Goal: Information Seeking & Learning: Learn about a topic

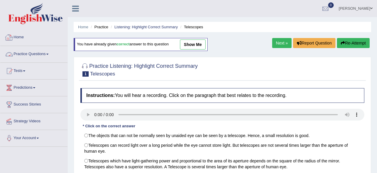
click at [39, 57] on link "Practice Questions" at bounding box center [33, 53] width 67 height 15
click at [39, 57] on link "Practice Questions" at bounding box center [33, 53] width 66 height 15
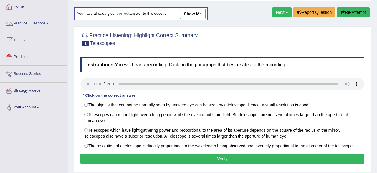
click at [24, 24] on link "Practice Questions" at bounding box center [33, 22] width 67 height 15
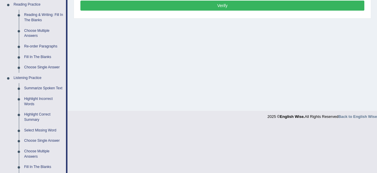
scroll to position [153, 0]
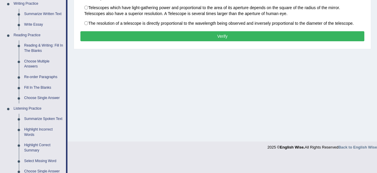
click at [24, 26] on link "Write Essay" at bounding box center [44, 24] width 45 height 11
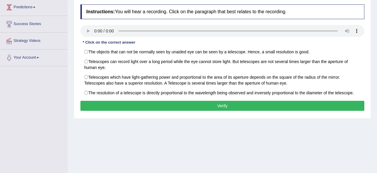
scroll to position [0, 0]
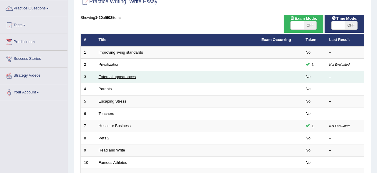
scroll to position [61, 0]
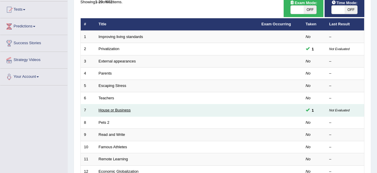
click at [118, 109] on link "House or Business" at bounding box center [115, 110] width 32 height 4
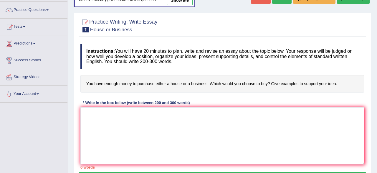
scroll to position [14, 0]
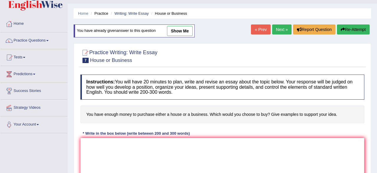
click at [174, 30] on link "show me" at bounding box center [180, 31] width 26 height 10
click at [174, 30] on div "Home Practice Writing: Write Essay House or Business You have already given ans…" at bounding box center [223, 133] width 310 height 295
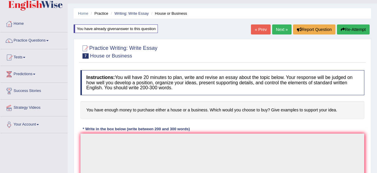
type textarea "A significant amount of global attention has been drawn to the issue of you hav…"
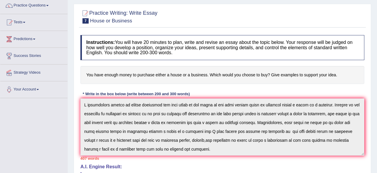
scroll to position [44, 0]
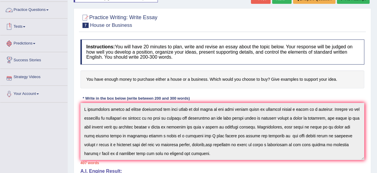
click at [26, 9] on link "Practice Questions" at bounding box center [33, 9] width 67 height 15
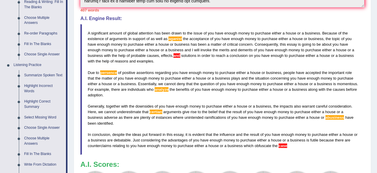
scroll to position [197, 0]
click at [29, 74] on link "Summarize Spoken Text" at bounding box center [44, 75] width 45 height 11
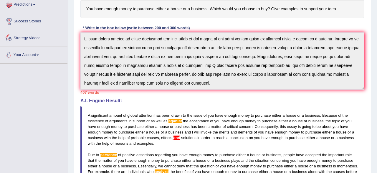
scroll to position [289, 0]
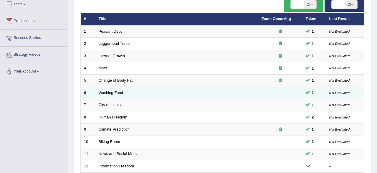
scroll to position [31, 0]
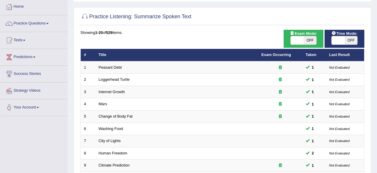
click at [27, 25] on link "Practice Questions" at bounding box center [33, 22] width 67 height 15
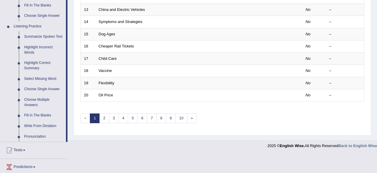
scroll to position [245, 0]
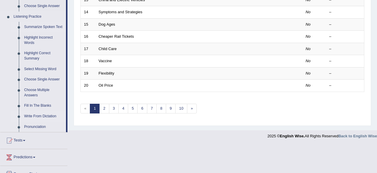
click at [35, 117] on link "Write From Dictation" at bounding box center [44, 116] width 45 height 11
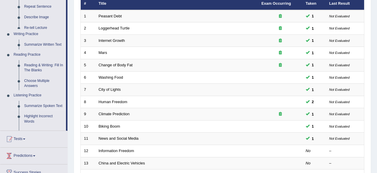
scroll to position [214, 0]
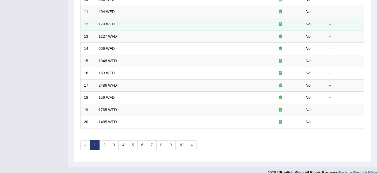
scroll to position [214, 0]
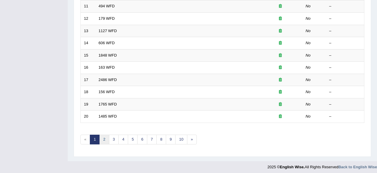
click at [102, 138] on link "2" at bounding box center [104, 140] width 10 height 10
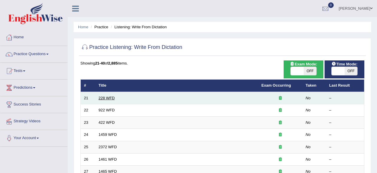
click at [101, 99] on link "228 WFD" at bounding box center [107, 98] width 16 height 4
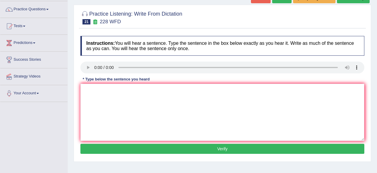
scroll to position [92, 0]
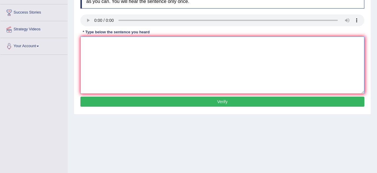
click at [99, 51] on textarea at bounding box center [222, 65] width 284 height 57
click at [126, 43] on textarea "computer program it be poplar corse in" at bounding box center [222, 65] width 284 height 57
click at [144, 43] on textarea "computer program has been poplar corse in" at bounding box center [222, 65] width 284 height 57
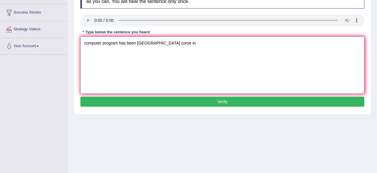
click at [170, 43] on textarea "computer program has been poperal university corse in" at bounding box center [222, 65] width 284 height 57
click at [204, 44] on textarea "computer program has been poperal university degere corse in" at bounding box center [222, 65] width 284 height 57
type textarea "computer program has been poperal university degere corse ."
click at [156, 100] on button "Verify" at bounding box center [222, 102] width 284 height 10
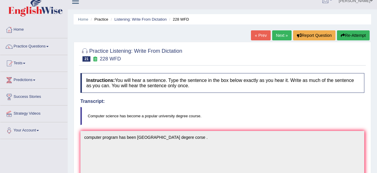
scroll to position [0, 0]
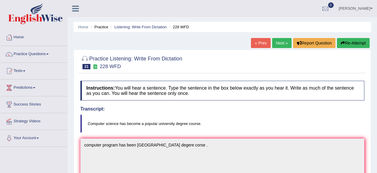
click at [351, 42] on button "Re-Attempt" at bounding box center [353, 43] width 33 height 10
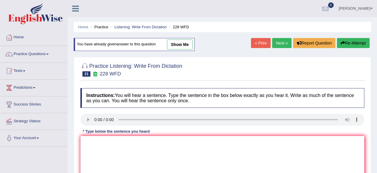
scroll to position [61, 0]
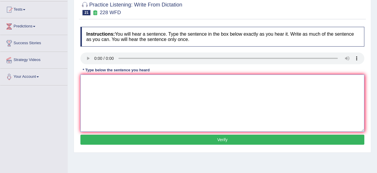
click at [98, 83] on textarea at bounding box center [222, 103] width 284 height 57
type textarea "computer sience has become poplur university curse."
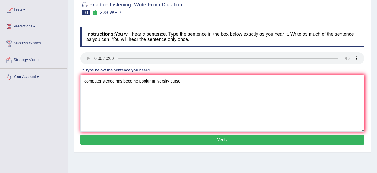
click at [137, 141] on button "Verify" at bounding box center [222, 140] width 284 height 10
click at [137, 141] on div "Home Practice Listening: Write From Dictation 228 WFD You have already given an…" at bounding box center [223, 86] width 310 height 295
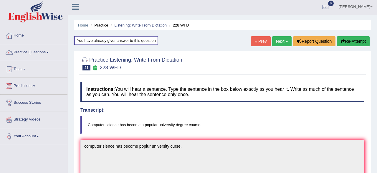
scroll to position [0, 0]
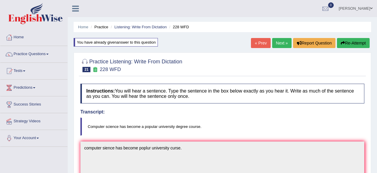
click at [277, 45] on link "Next »" at bounding box center [281, 43] width 19 height 10
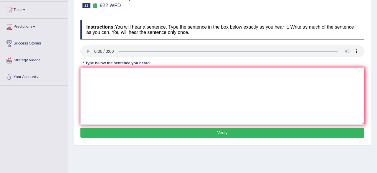
scroll to position [61, 0]
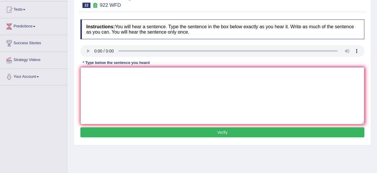
click at [99, 74] on textarea at bounding box center [222, 95] width 284 height 57
type textarea "student atteding you can attend"
click at [145, 76] on textarea "student atteding you can attend" at bounding box center [222, 95] width 284 height 57
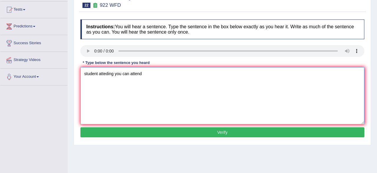
click at [145, 76] on textarea "student atteding you can attend" at bounding box center [222, 95] width 284 height 57
click at [152, 72] on textarea "student atteding you can attend" at bounding box center [222, 95] width 284 height 57
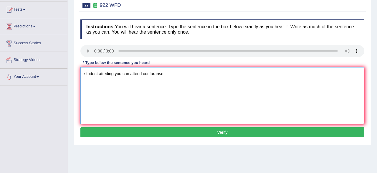
click at [172, 75] on textarea "student atteding you can attend confuranse" at bounding box center [222, 95] width 284 height 57
type textarea "student atteding you can attend confuranse must [PERSON_NAME] [PERSON_NAME]."
click at [149, 131] on button "Verify" at bounding box center [222, 132] width 284 height 10
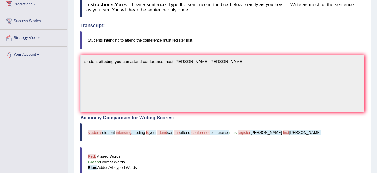
scroll to position [92, 0]
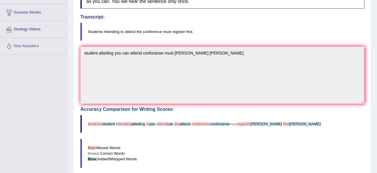
click at [89, 123] on span "students" at bounding box center [95, 124] width 14 height 4
drag, startPoint x: 89, startPoint y: 123, endPoint x: 116, endPoint y: 122, distance: 26.5
click at [116, 122] on blockquote "students student intending atteding to you attend can the attend conference con…" at bounding box center [222, 124] width 284 height 18
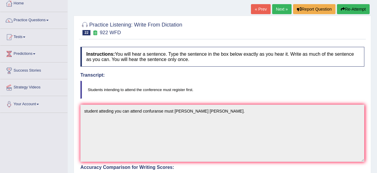
scroll to position [0, 0]
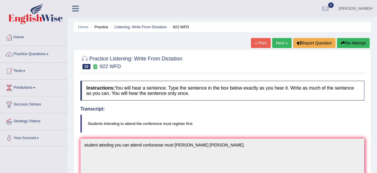
click at [347, 46] on button "Re-Attempt" at bounding box center [353, 43] width 33 height 10
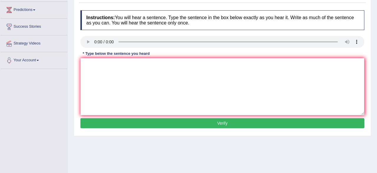
scroll to position [92, 0]
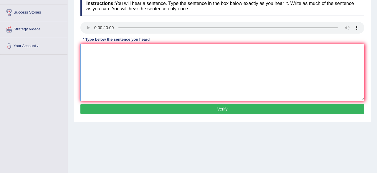
click at [185, 66] on textarea at bounding box center [222, 72] width 284 height 57
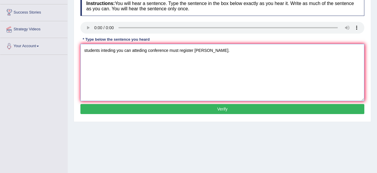
type textarea "students inteding you can atteding conference must register frist."
click at [192, 109] on button "Verify" at bounding box center [222, 109] width 284 height 10
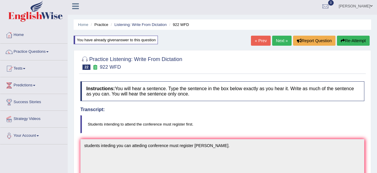
scroll to position [0, 0]
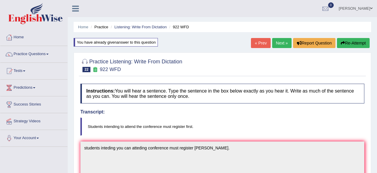
click at [279, 45] on link "Next »" at bounding box center [281, 43] width 19 height 10
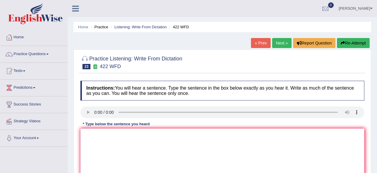
scroll to position [61, 0]
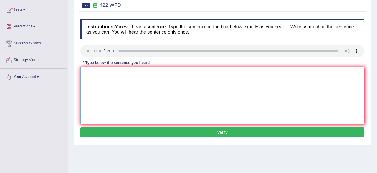
click at [91, 73] on textarea at bounding box center [222, 95] width 284 height 57
click at [120, 75] on textarea "the most important argument are missing." at bounding box center [222, 95] width 284 height 57
type textarea "the most important deatils the argument are missing."
click at [106, 139] on div "Instructions: You will hear a sentence. Type the sentence in the box below exac…" at bounding box center [222, 80] width 287 height 126
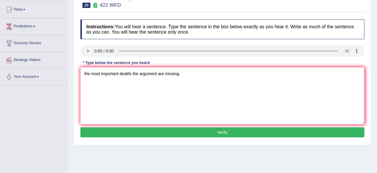
click at [107, 132] on button "Verify" at bounding box center [222, 132] width 284 height 10
click at [107, 132] on div "Home Practice Listening: Write From Dictation 422 WFD « Prev Next » Report Ques…" at bounding box center [223, 86] width 310 height 295
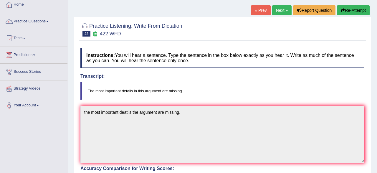
scroll to position [0, 0]
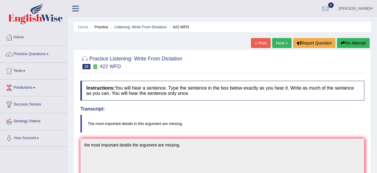
click at [279, 46] on link "Next »" at bounding box center [281, 43] width 19 height 10
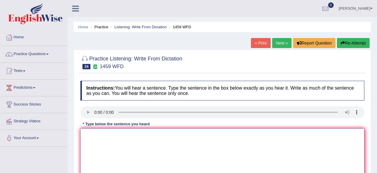
click at [262, 139] on textarea at bounding box center [222, 157] width 284 height 57
click at [33, 53] on link "Practice Questions" at bounding box center [33, 53] width 67 height 15
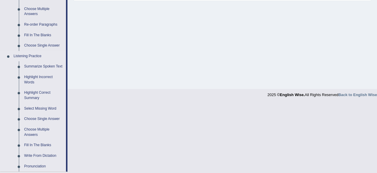
scroll to position [276, 0]
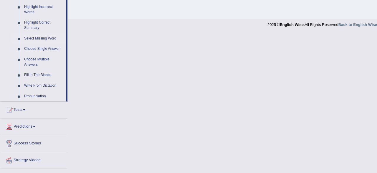
click at [51, 40] on link "Select Missing Word" at bounding box center [44, 38] width 45 height 11
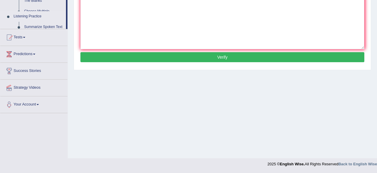
scroll to position [0, 0]
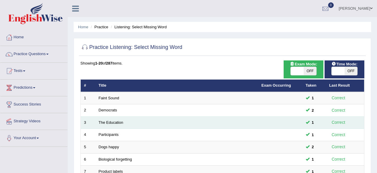
click at [234, 122] on td "The Education" at bounding box center [177, 122] width 163 height 12
click at [177, 116] on td "The Education" at bounding box center [177, 122] width 163 height 12
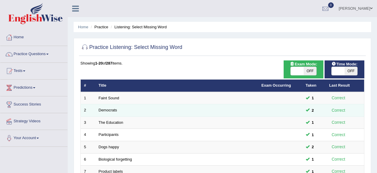
click at [197, 111] on td "Democrats" at bounding box center [177, 110] width 163 height 12
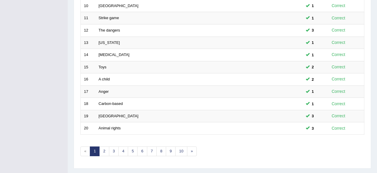
scroll to position [214, 0]
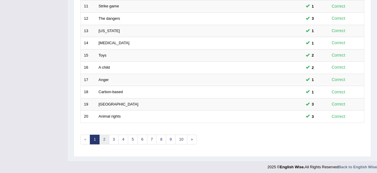
click at [103, 137] on link "2" at bounding box center [104, 140] width 10 height 10
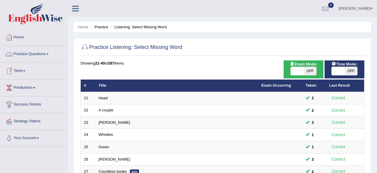
click at [32, 52] on link "Practice Questions" at bounding box center [33, 53] width 67 height 15
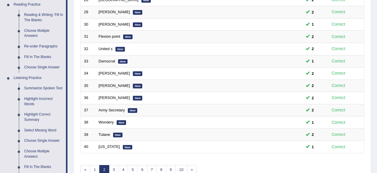
scroll to position [245, 0]
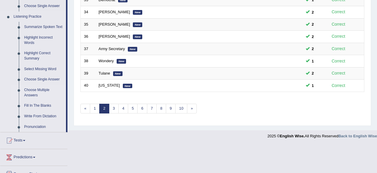
click at [42, 93] on link "Choose Multiple Answers" at bounding box center [44, 93] width 45 height 16
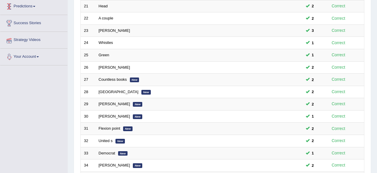
scroll to position [0, 0]
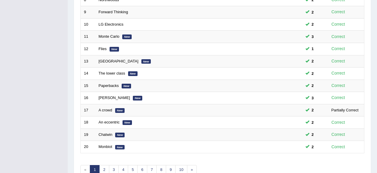
scroll to position [214, 0]
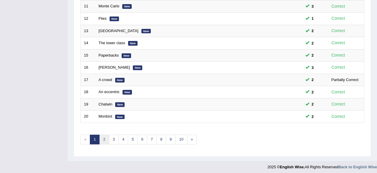
click at [105, 139] on link "2" at bounding box center [104, 140] width 10 height 10
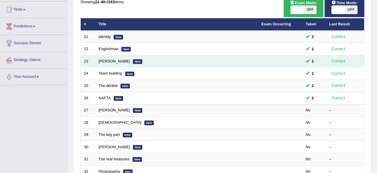
scroll to position [31, 0]
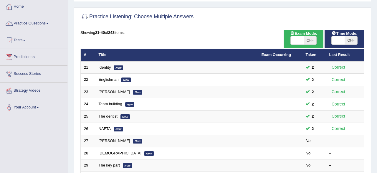
click at [312, 42] on span "OFF" at bounding box center [310, 40] width 13 height 8
checkbox input "true"
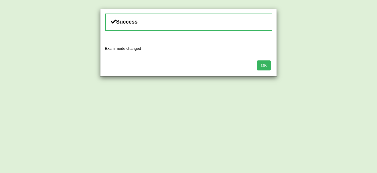
click at [264, 65] on button "OK" at bounding box center [264, 65] width 14 height 10
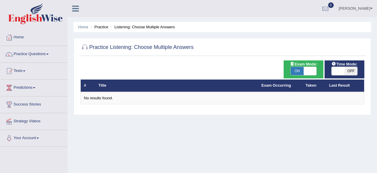
scroll to position [31, 0]
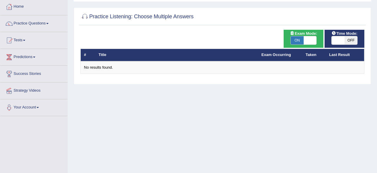
click at [352, 40] on span "OFF" at bounding box center [351, 40] width 13 height 8
checkbox input "true"
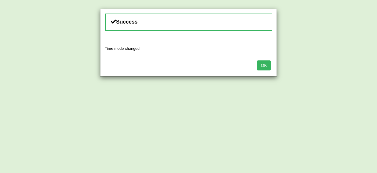
click at [268, 66] on button "OK" at bounding box center [264, 65] width 14 height 10
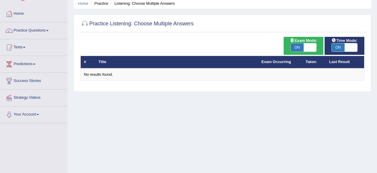
scroll to position [0, 0]
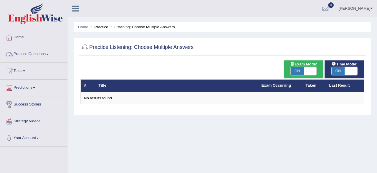
click at [27, 57] on link "Practice Questions" at bounding box center [33, 53] width 67 height 15
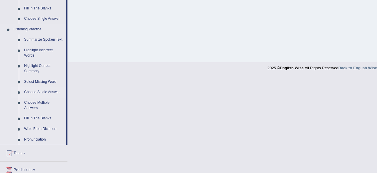
scroll to position [245, 0]
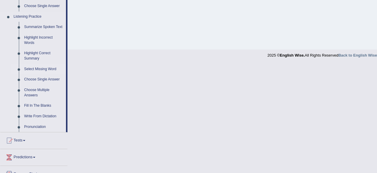
click at [37, 70] on link "Select Missing Word" at bounding box center [44, 69] width 45 height 11
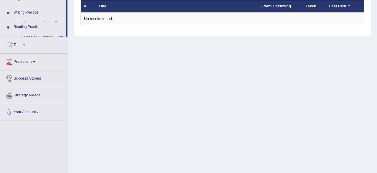
scroll to position [0, 0]
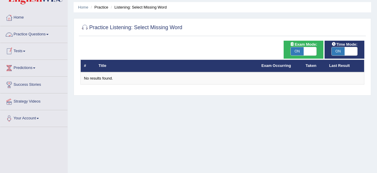
scroll to position [31, 0]
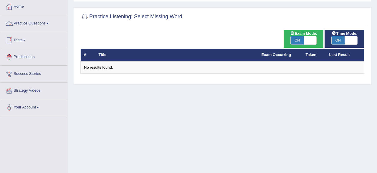
click at [23, 23] on link "Practice Questions" at bounding box center [33, 22] width 67 height 15
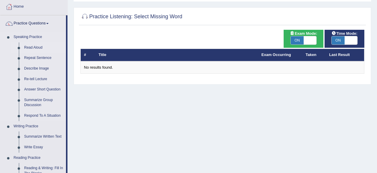
click at [33, 47] on link "Read Aloud" at bounding box center [44, 47] width 45 height 11
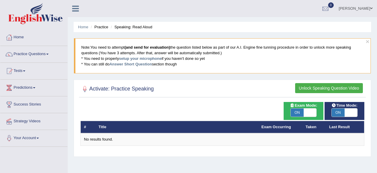
click at [37, 55] on link "Practice Questions" at bounding box center [33, 53] width 67 height 15
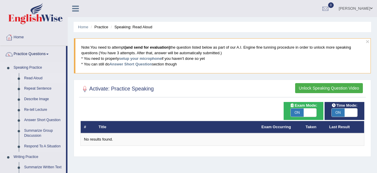
click at [33, 79] on link "Read Aloud" at bounding box center [44, 78] width 45 height 11
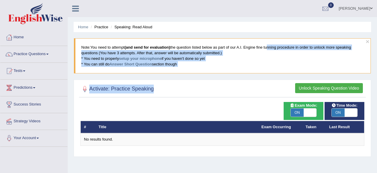
drag, startPoint x: 267, startPoint y: 105, endPoint x: 269, endPoint y: 37, distance: 67.3
click at [269, 80] on div "Activate: Practice Speaking Unlock Speaking Question Video Time Mode: ON OFF Ex…" at bounding box center [223, 118] width 298 height 77
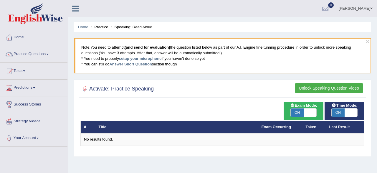
click at [280, 95] on div "Activate: Practice Speaking Unlock Speaking Question Video" at bounding box center [222, 90] width 287 height 15
click at [297, 111] on span "ON" at bounding box center [297, 112] width 13 height 8
checkbox input "false"
click at [297, 111] on span "ON" at bounding box center [297, 112] width 13 height 8
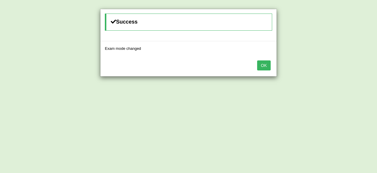
click at [264, 66] on button "OK" at bounding box center [264, 65] width 14 height 10
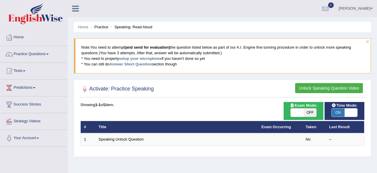
click at [355, 80] on div "Activate: Practice Speaking Unlock Speaking Question Video Time Mode: ON OFF Ex…" at bounding box center [223, 118] width 298 height 77
click at [338, 111] on span "ON" at bounding box center [338, 112] width 13 height 8
checkbox input "false"
click at [338, 111] on span "ON" at bounding box center [338, 112] width 13 height 8
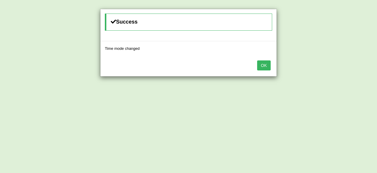
click at [260, 65] on button "OK" at bounding box center [264, 65] width 14 height 10
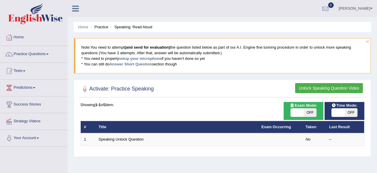
drag, startPoint x: 297, startPoint y: 93, endPoint x: 265, endPoint y: 64, distance: 43.2
click at [265, 80] on div "Activate: Practice Speaking Unlock Speaking Question Video Time Mode: ON OFF Ex…" at bounding box center [223, 118] width 298 height 77
click at [272, 58] on blockquote "Note: You need to attempt (and send for evaluation) the question listed below a…" at bounding box center [222, 55] width 297 height 35
click at [266, 25] on ul "Home Practice Speaking: Read Aloud" at bounding box center [223, 27] width 298 height 10
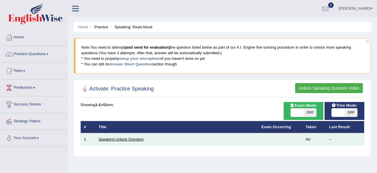
click at [121, 138] on link "Speaking Unlock Question" at bounding box center [121, 139] width 45 height 4
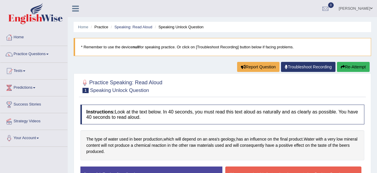
scroll to position [61, 0]
